Goal: Task Accomplishment & Management: Use online tool/utility

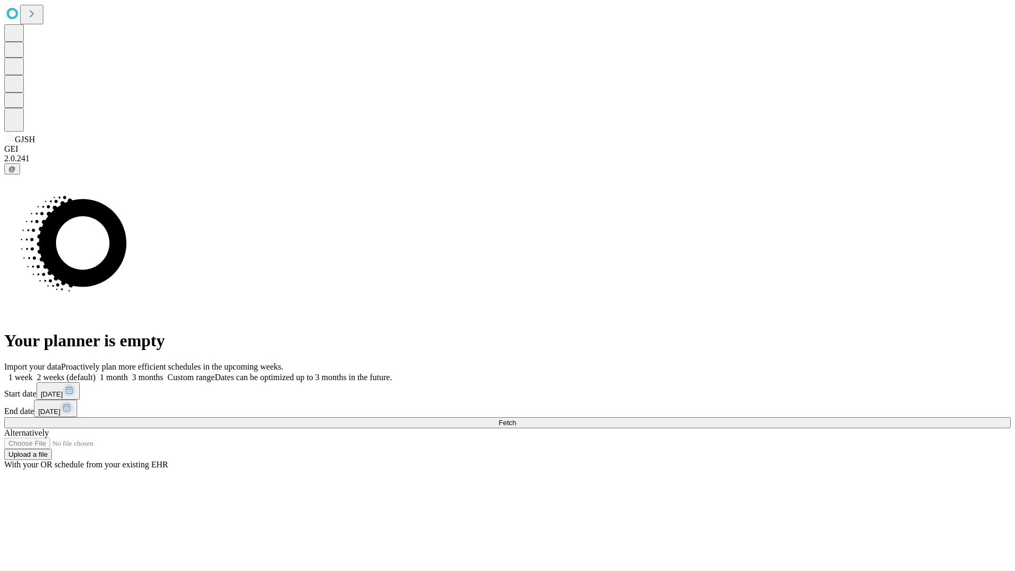
click at [516, 419] on span "Fetch" at bounding box center [506, 423] width 17 height 8
